Goal: Information Seeking & Learning: Check status

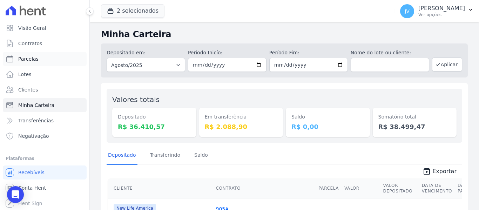
click at [28, 56] on span "Parcelas" at bounding box center [28, 58] width 20 height 7
select select
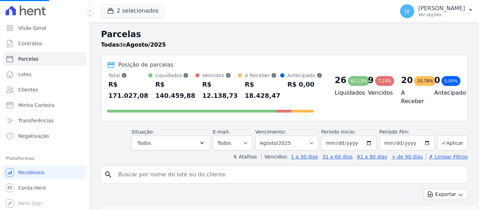
click at [179, 171] on input "search" at bounding box center [289, 175] width 351 height 14
click at [179, 172] on input "search" at bounding box center [289, 175] width 351 height 14
select select
click at [179, 172] on input "search" at bounding box center [289, 175] width 351 height 14
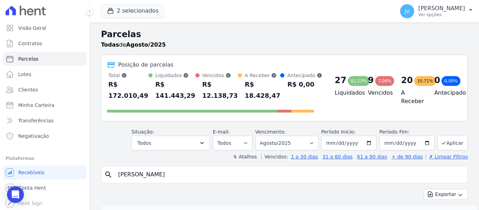
type input "[PERSON_NAME]"
select select
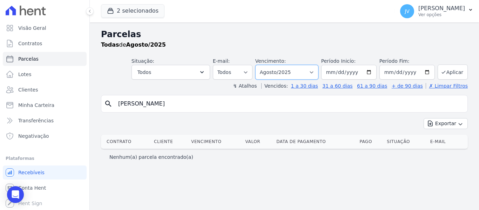
click at [280, 69] on select "[GEOGRAPHIC_DATA] por período ──────── Todos os meses Setembro/2022 Outubro/202…" at bounding box center [286, 72] width 63 height 15
select select "10/2024"
click at [265, 65] on select "[GEOGRAPHIC_DATA] por período ──────── Todos os meses Setembro/2022 Outubro/202…" at bounding box center [286, 72] width 63 height 15
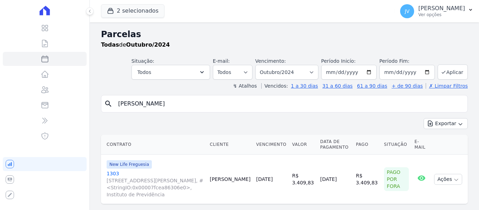
select select
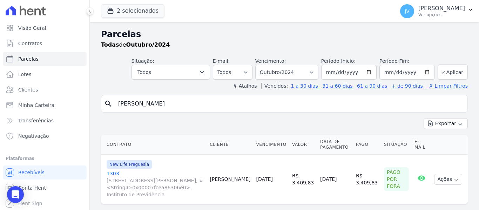
click at [267, 179] on link "20/10/2024" at bounding box center [264, 179] width 16 height 6
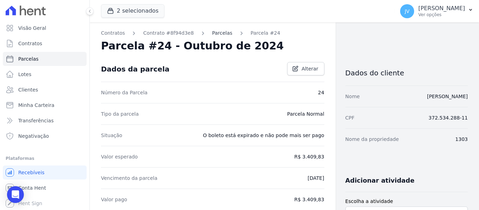
click at [221, 34] on link "Parcelas" at bounding box center [222, 32] width 20 height 7
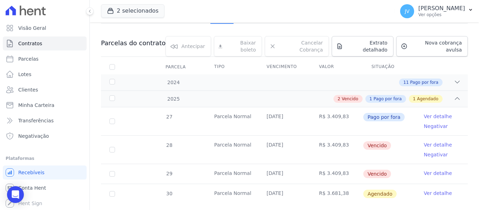
scroll to position [72, 0]
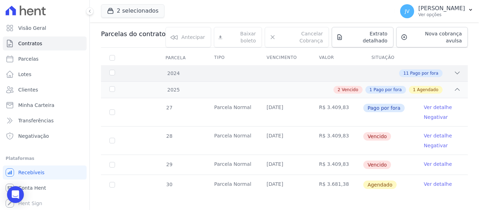
click at [290, 71] on div "11 Pago por fora" at bounding box center [302, 73] width 317 height 8
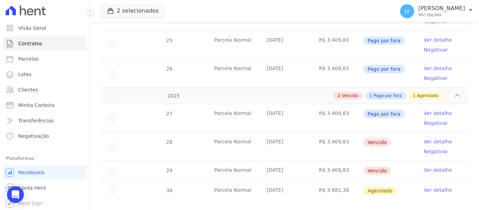
scroll to position [376, 0]
